Goal: Task Accomplishment & Management: Manage account settings

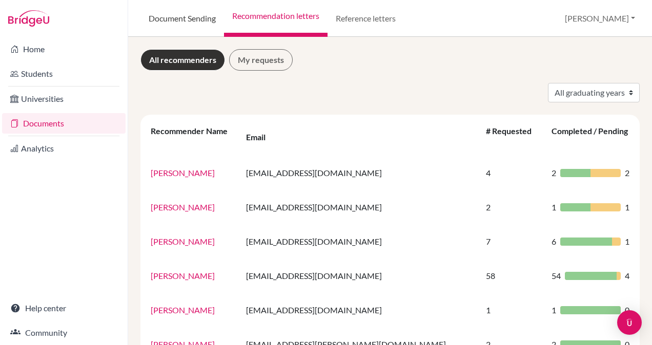
click at [174, 19] on link "Document Sending" at bounding box center [182, 18] width 84 height 37
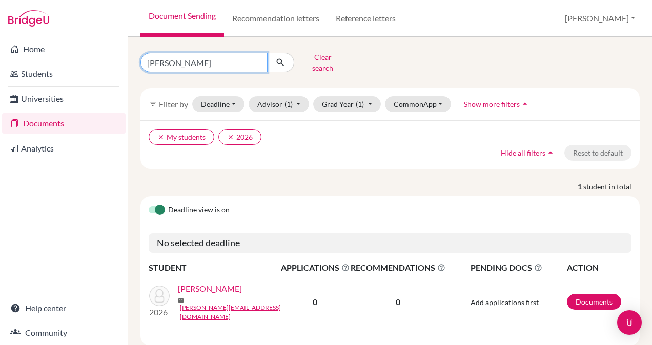
click at [184, 63] on input "harriet" at bounding box center [203, 62] width 127 height 19
type input "h"
type input "margarita"
click button "submit" at bounding box center [280, 62] width 27 height 19
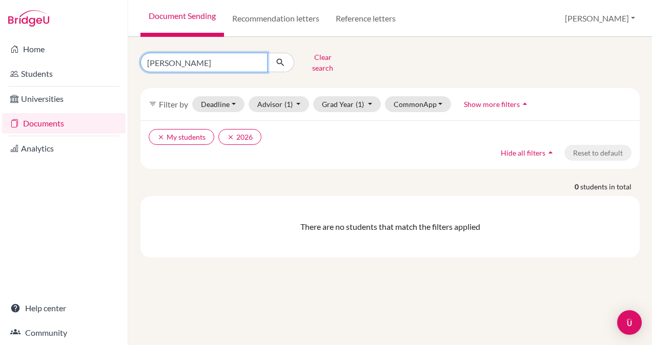
click at [188, 60] on input "margarita" at bounding box center [203, 62] width 127 height 19
type input "margarita"
click button "submit" at bounding box center [280, 62] width 27 height 19
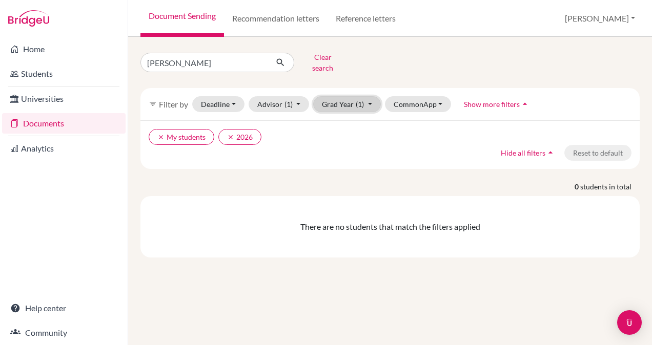
click at [370, 97] on button "Grad Year (1)" at bounding box center [347, 104] width 68 height 16
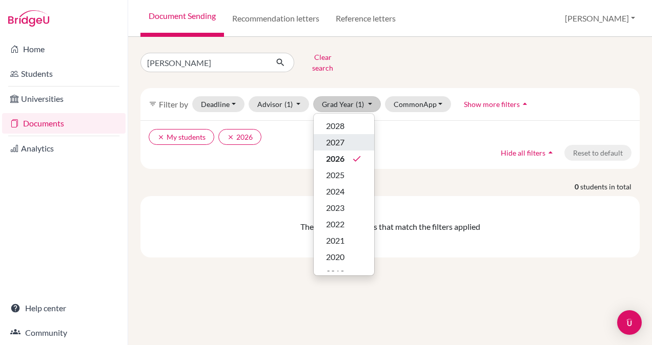
click at [337, 136] on span "2027" at bounding box center [335, 142] width 18 height 12
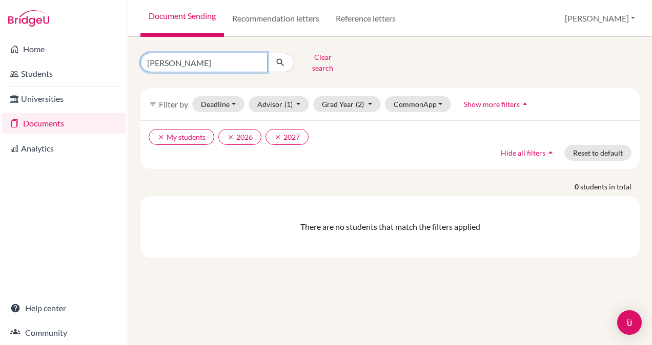
click at [190, 63] on input "margarita" at bounding box center [203, 62] width 127 height 19
click at [153, 60] on input "margarita" at bounding box center [203, 62] width 127 height 19
type input "[PERSON_NAME]"
click button "submit" at bounding box center [280, 62] width 27 height 19
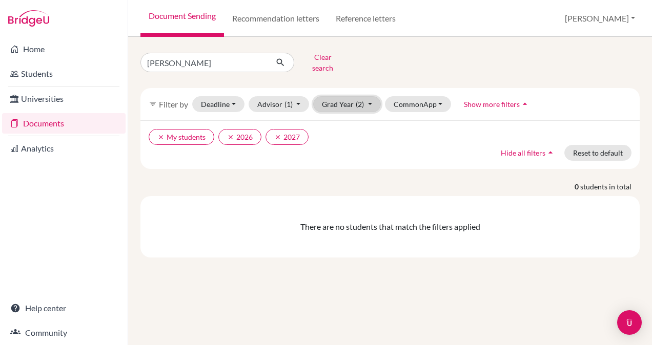
click at [368, 97] on button "Grad Year (2)" at bounding box center [347, 104] width 68 height 16
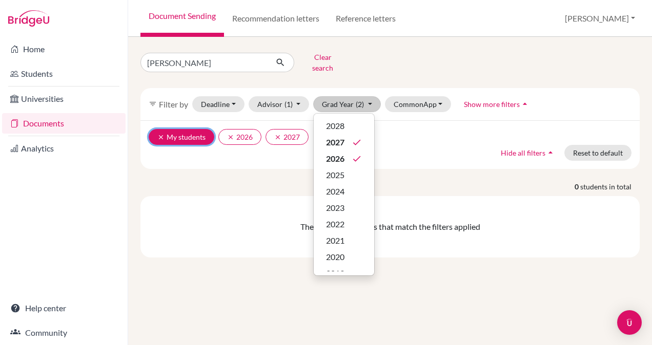
click at [174, 129] on button "clear My students" at bounding box center [182, 137] width 66 height 16
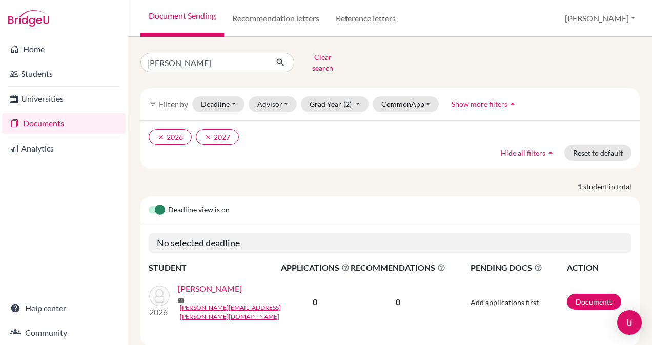
click at [225, 289] on link "Sokhan, Margarita" at bounding box center [210, 289] width 64 height 12
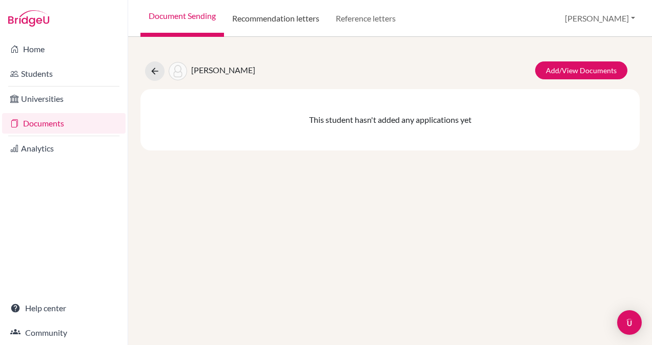
click at [278, 18] on link "Recommendation letters" at bounding box center [276, 18] width 104 height 37
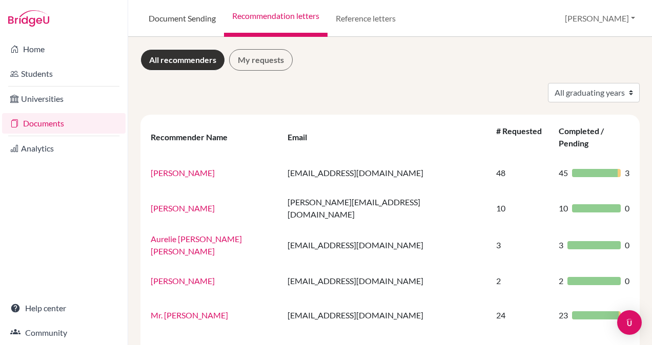
click at [189, 16] on link "Document Sending" at bounding box center [182, 18] width 84 height 37
